Goal: Find specific page/section: Find specific page/section

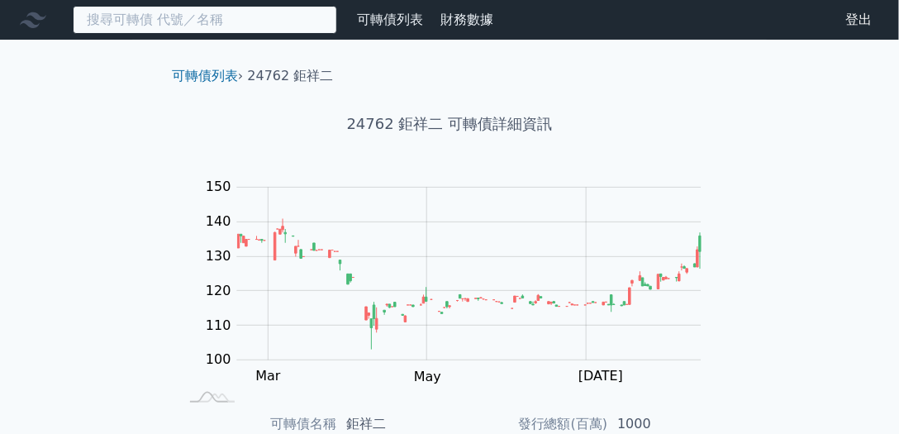
click at [173, 21] on input at bounding box center [205, 20] width 264 height 28
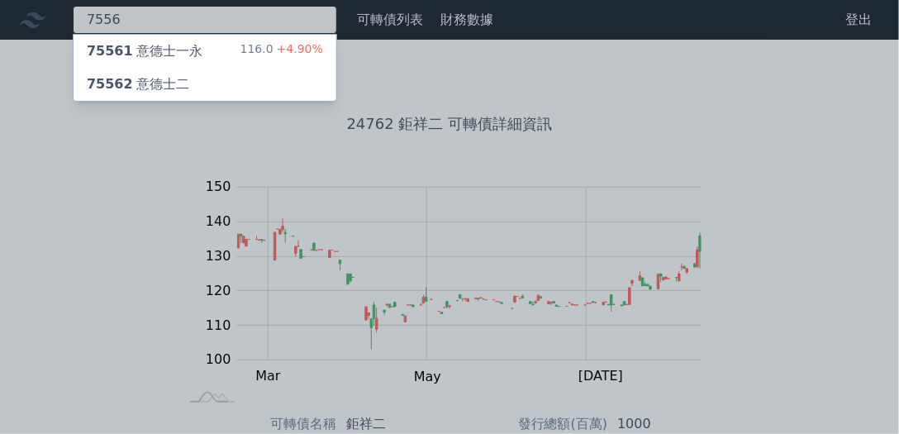
type input "7556"
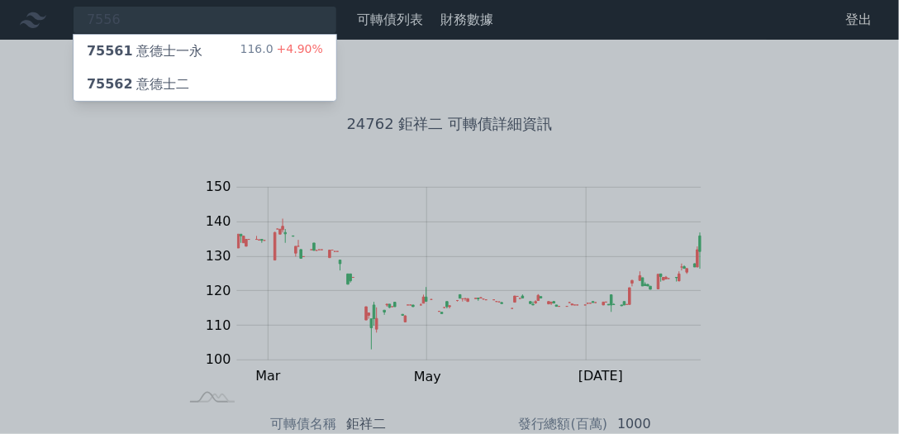
click at [172, 50] on div "75561 意德士一永" at bounding box center [145, 51] width 116 height 20
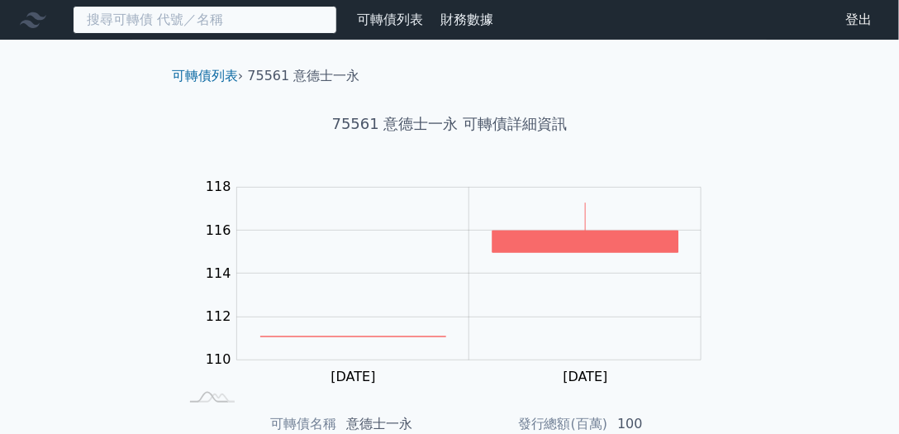
click at [115, 25] on input at bounding box center [205, 20] width 264 height 28
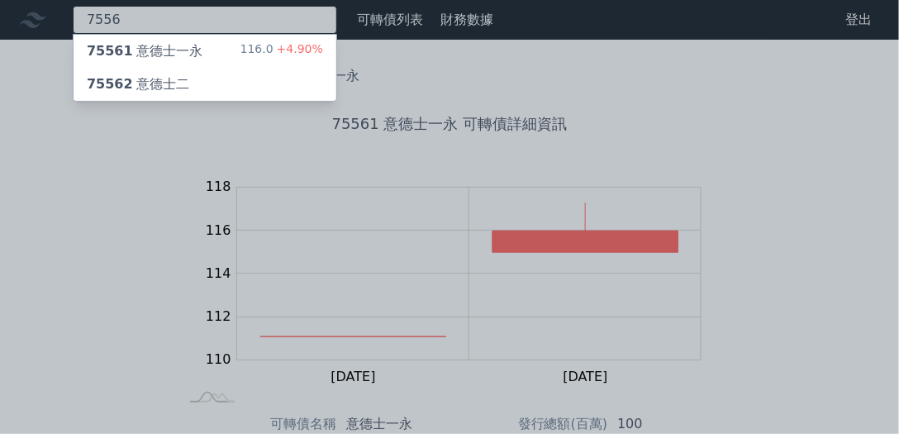
type input "7556"
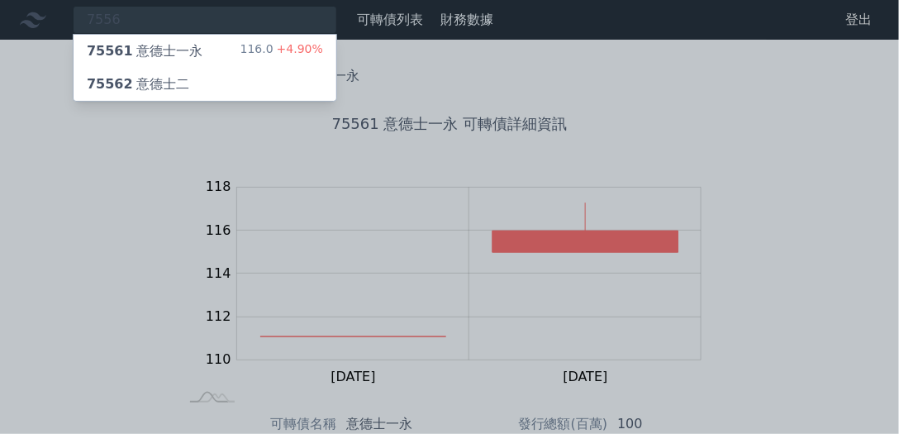
click at [129, 82] on div "75562 意德士二" at bounding box center [138, 84] width 102 height 20
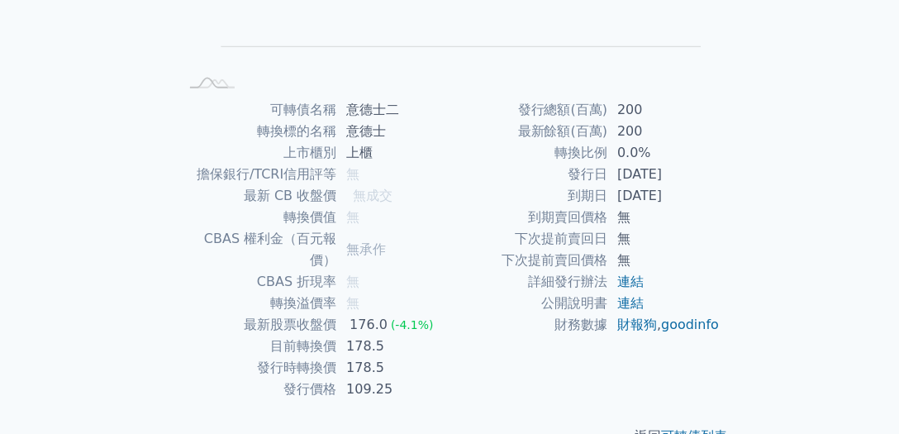
scroll to position [315, 0]
